Goal: Information Seeking & Learning: Understand process/instructions

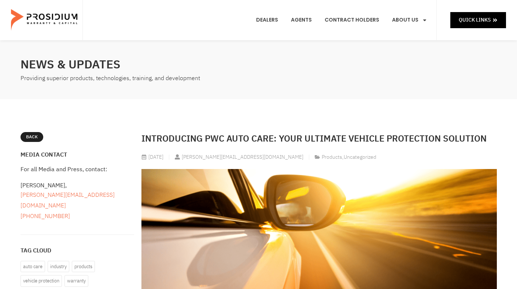
click at [189, 26] on div "Dealers Agents Contract Holders About Us Products News & Updates Leadership Car…" at bounding box center [259, 20] width 354 height 40
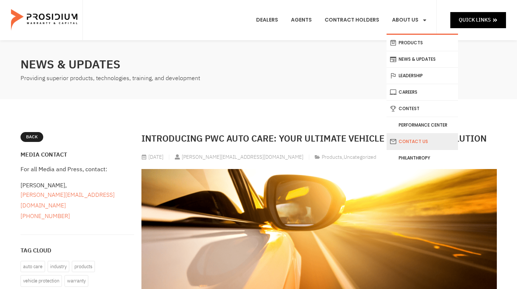
click at [412, 139] on link "Contact Us" at bounding box center [421, 142] width 71 height 16
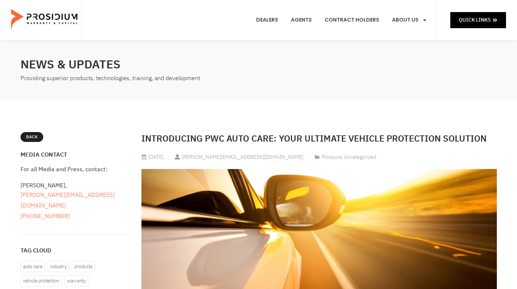
drag, startPoint x: 211, startPoint y: 175, endPoint x: 231, endPoint y: 174, distance: 19.8
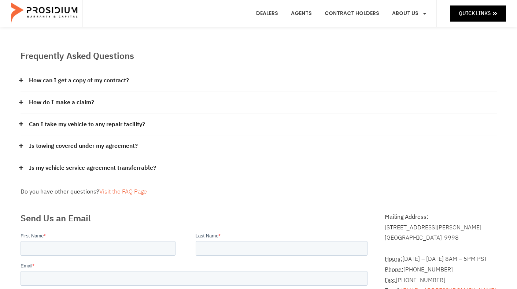
scroll to position [37, 0]
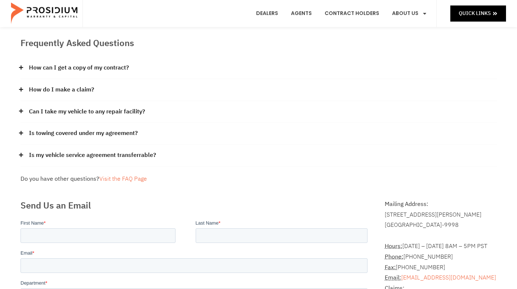
click at [61, 87] on link "How do I make a claim?" at bounding box center [61, 90] width 65 height 11
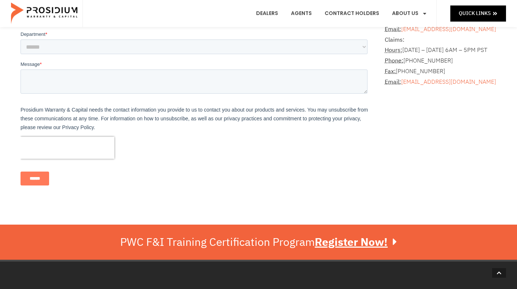
scroll to position [403, 0]
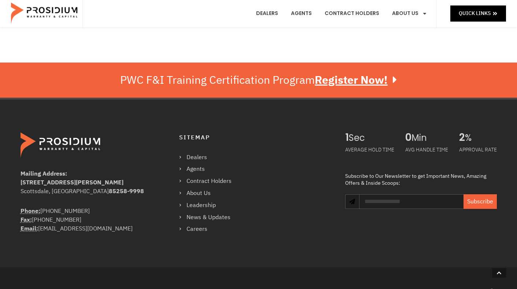
scroll to position [646, 0]
